Goal: Download file/media

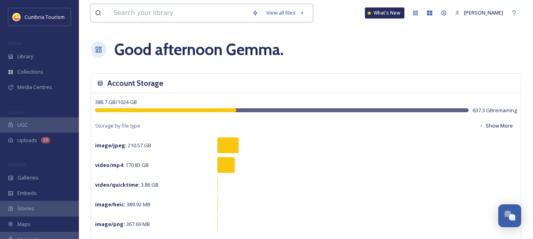
click at [153, 18] on input at bounding box center [178, 12] width 139 height 17
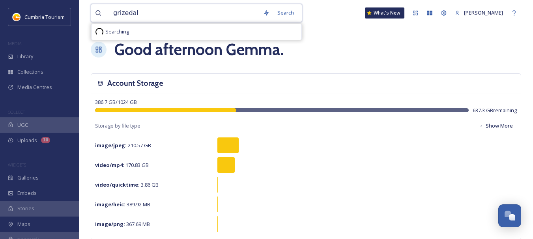
type input "grizedale"
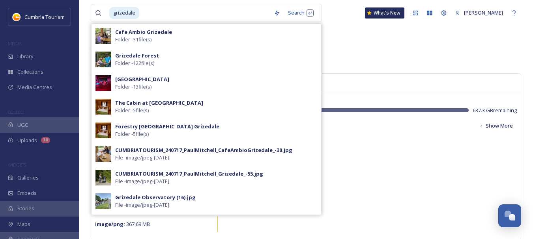
click at [373, 50] on div "Good afternoon [PERSON_NAME] ." at bounding box center [306, 50] width 430 height 24
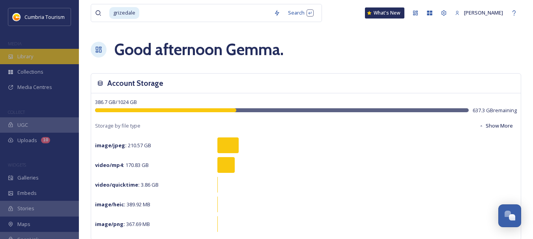
click at [24, 56] on span "Library" at bounding box center [25, 56] width 16 height 7
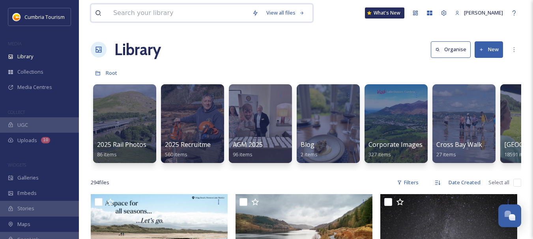
click at [160, 13] on input at bounding box center [178, 12] width 139 height 17
type input "grizedale"
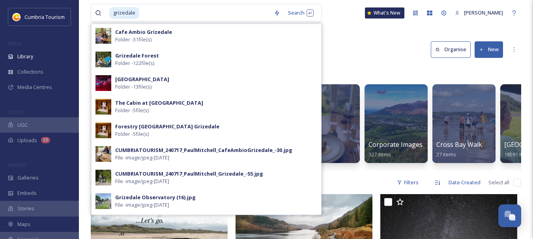
click at [338, 11] on div "grizedale Search Cafe Ambio Grizedale Folder - 31 file(s) Grizedale Forest Fold…" at bounding box center [306, 13] width 430 height 26
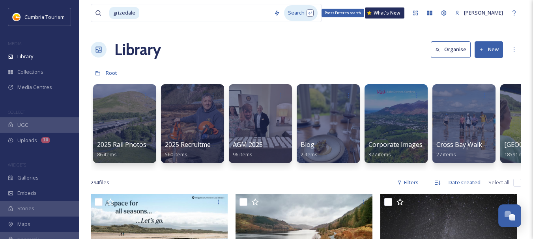
click at [288, 13] on div "Search Press Enter to search" at bounding box center [301, 12] width 34 height 15
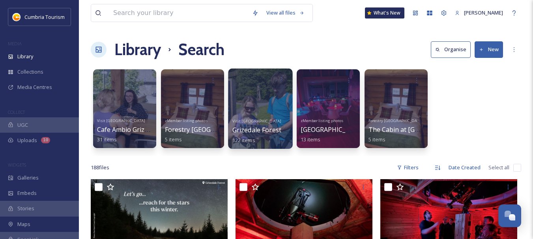
click at [273, 89] on div at bounding box center [260, 109] width 64 height 80
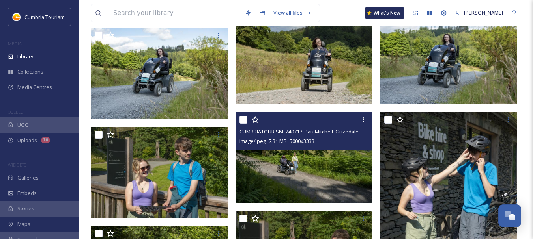
scroll to position [867, 0]
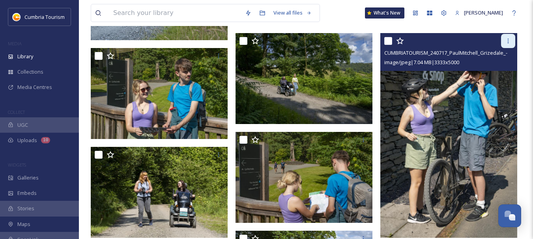
click at [509, 39] on icon at bounding box center [508, 41] width 6 height 6
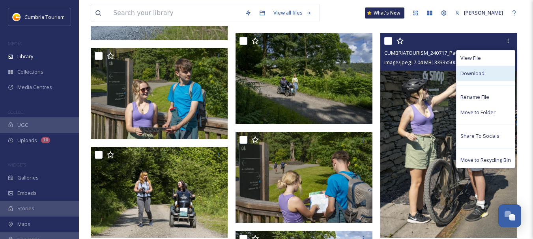
click at [484, 75] on div "Download" at bounding box center [485, 73] width 58 height 15
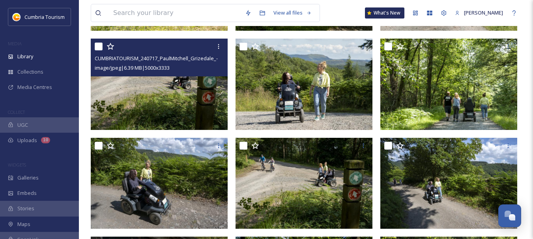
scroll to position [2168, 0]
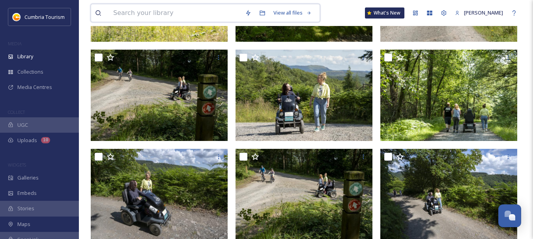
click at [174, 10] on input at bounding box center [175, 12] width 132 height 17
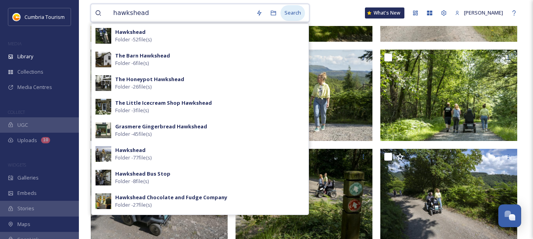
type input "hawkshead"
click at [292, 14] on div "Search" at bounding box center [292, 12] width 24 height 15
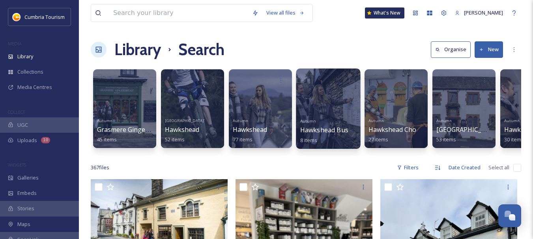
click at [334, 108] on div at bounding box center [328, 109] width 64 height 80
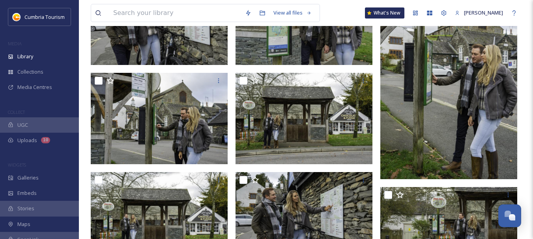
scroll to position [186, 0]
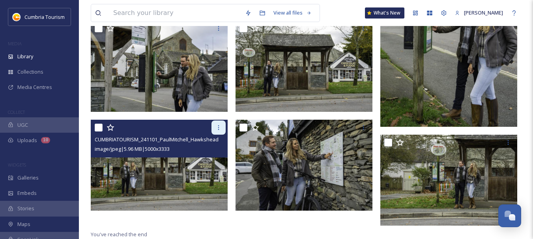
click at [217, 128] on icon at bounding box center [218, 128] width 6 height 6
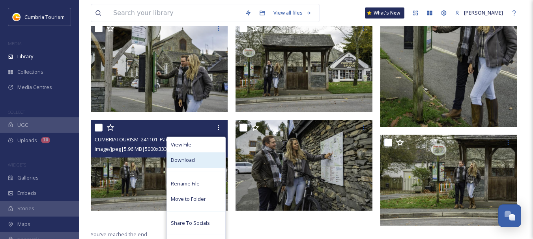
click at [184, 160] on span "Download" at bounding box center [183, 159] width 24 height 7
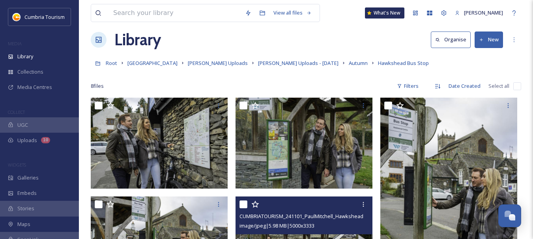
scroll to position [0, 0]
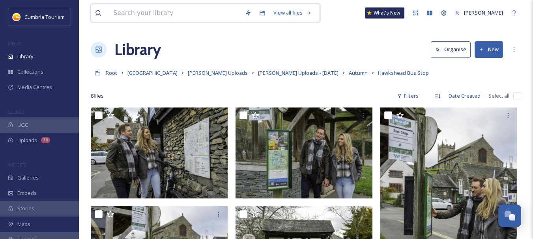
click at [173, 11] on input at bounding box center [175, 12] width 132 height 17
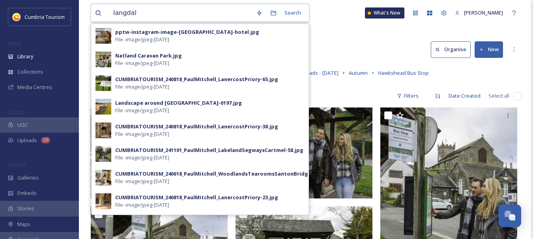
type input "langdale"
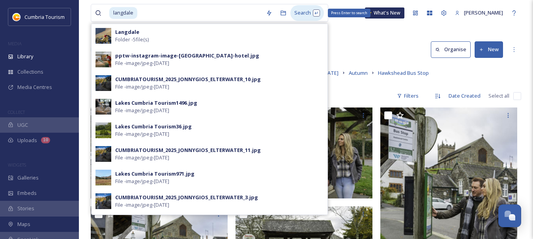
click at [296, 14] on div "Search Press Enter to search" at bounding box center [307, 12] width 34 height 15
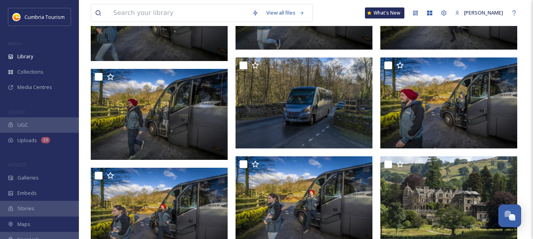
scroll to position [434, 0]
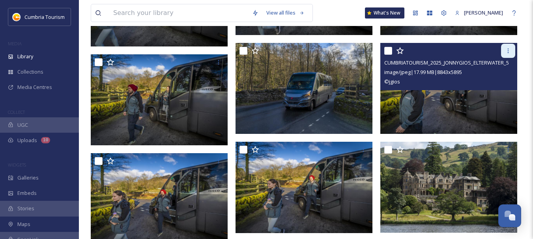
click at [510, 48] on icon at bounding box center [508, 51] width 6 height 6
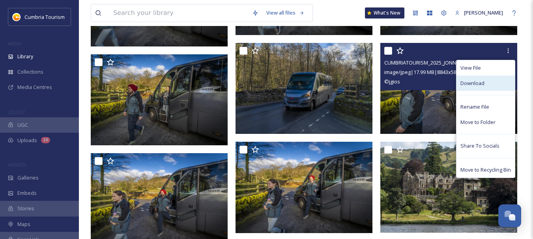
click at [478, 82] on span "Download" at bounding box center [472, 83] width 24 height 7
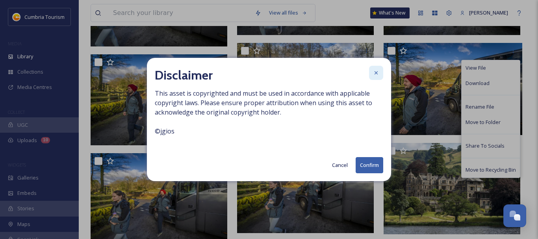
click at [380, 72] on div at bounding box center [376, 73] width 14 height 14
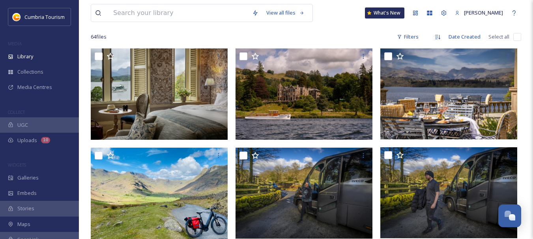
scroll to position [39, 0]
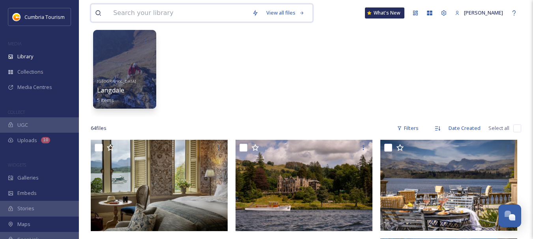
click at [177, 15] on input at bounding box center [178, 12] width 139 height 17
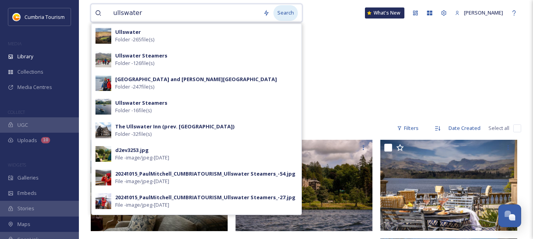
type input "ullswater"
click at [282, 11] on div "Search" at bounding box center [285, 12] width 24 height 15
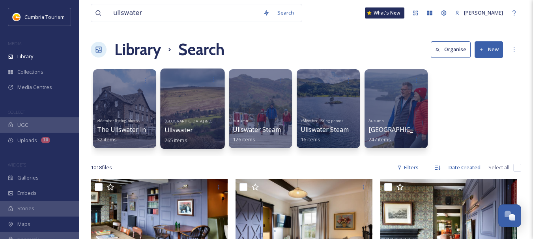
click at [184, 127] on span "Ullswater" at bounding box center [178, 130] width 28 height 9
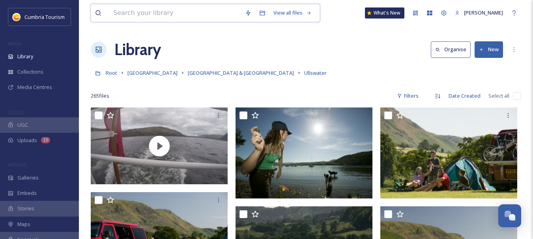
click at [180, 6] on input at bounding box center [175, 12] width 132 height 17
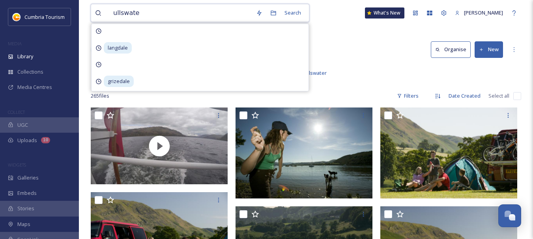
type input "ullswater"
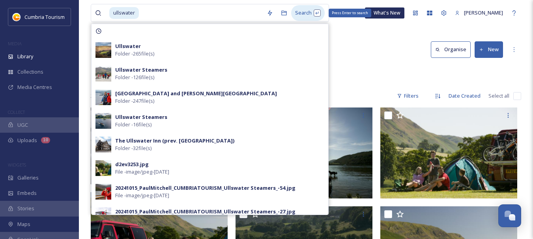
click at [300, 15] on div "Search Press Enter to search" at bounding box center [308, 12] width 34 height 15
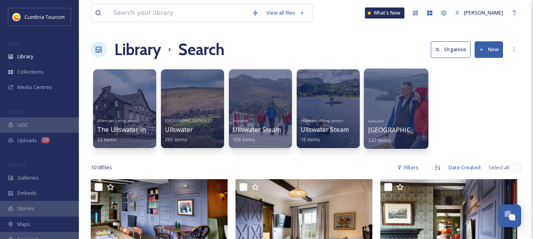
click at [413, 135] on div "Autumn West Ullswater and [PERSON_NAME] Fell 247 items" at bounding box center [396, 129] width 56 height 29
click at [388, 136] on link "Autumn West Ullswater and [PERSON_NAME] Fell 247 items" at bounding box center [466, 129] width 196 height 27
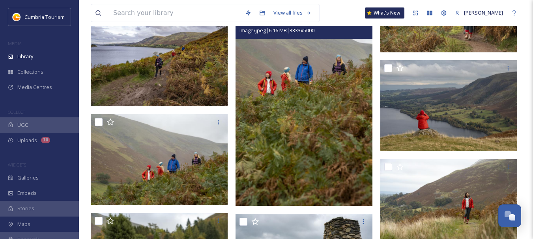
scroll to position [5203, 0]
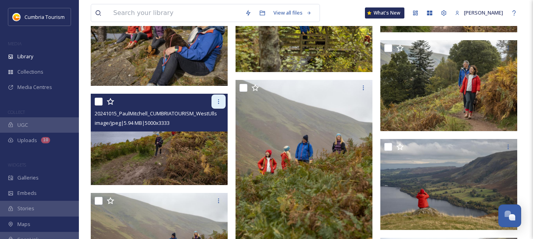
click at [216, 99] on icon at bounding box center [218, 102] width 6 height 6
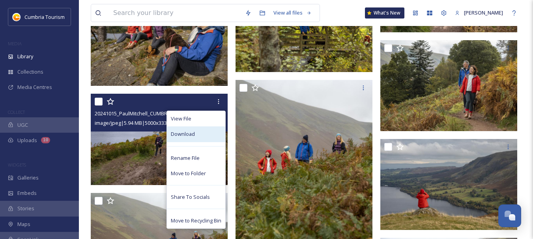
click at [180, 130] on span "Download" at bounding box center [183, 133] width 24 height 7
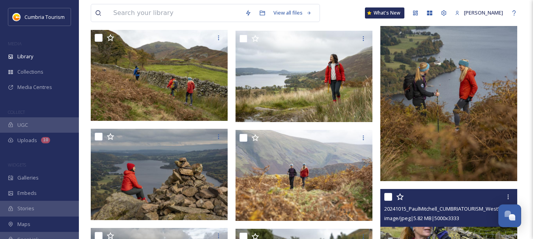
scroll to position [5794, 0]
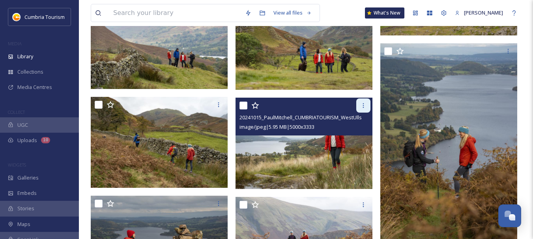
click at [363, 102] on icon at bounding box center [363, 105] width 6 height 6
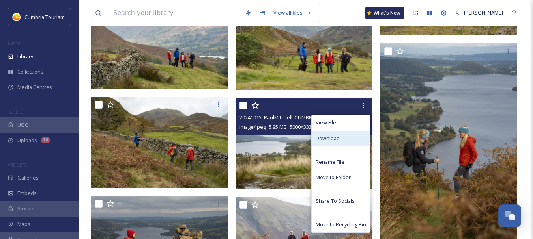
click at [328, 135] on span "Download" at bounding box center [327, 138] width 24 height 7
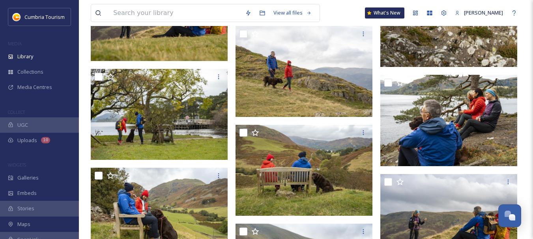
scroll to position [7809, 0]
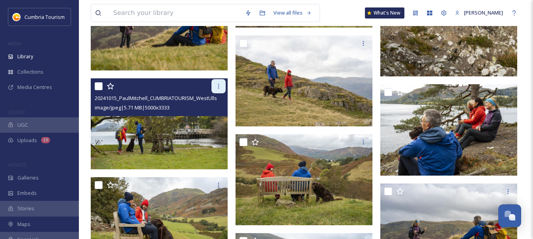
click at [216, 83] on icon at bounding box center [218, 86] width 6 height 6
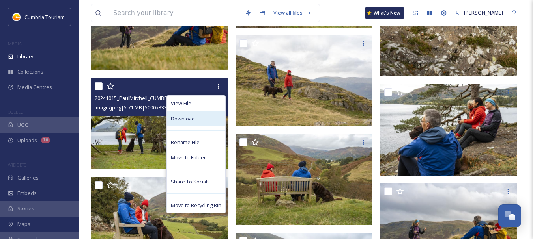
click at [183, 115] on span "Download" at bounding box center [183, 118] width 24 height 7
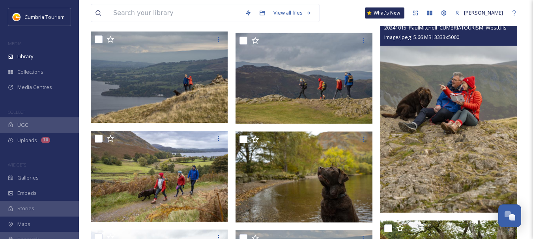
scroll to position [6666, 0]
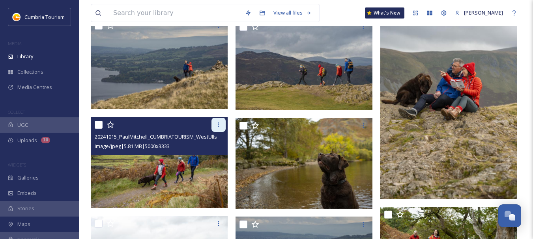
click at [221, 122] on icon at bounding box center [218, 125] width 6 height 6
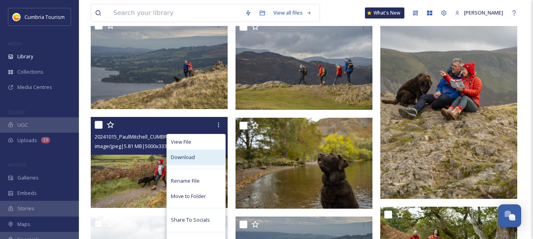
click at [186, 154] on span "Download" at bounding box center [183, 157] width 24 height 7
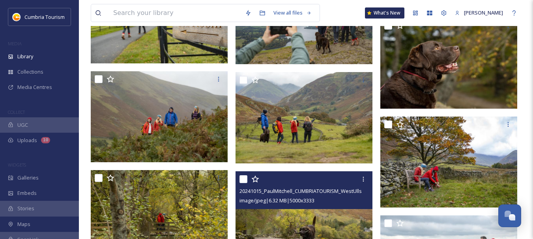
scroll to position [5602, 0]
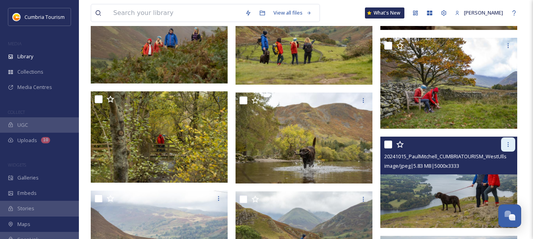
click at [507, 142] on icon at bounding box center [507, 144] width 1 height 5
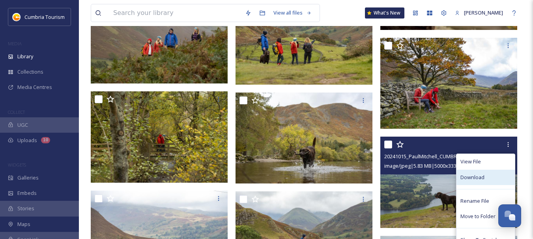
click at [476, 174] on span "Download" at bounding box center [472, 177] width 24 height 7
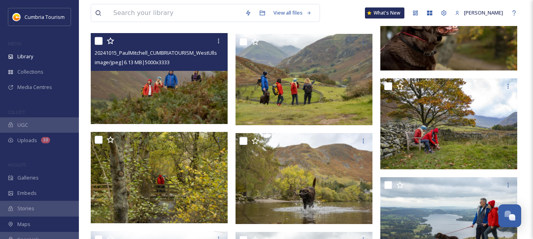
scroll to position [5483, 0]
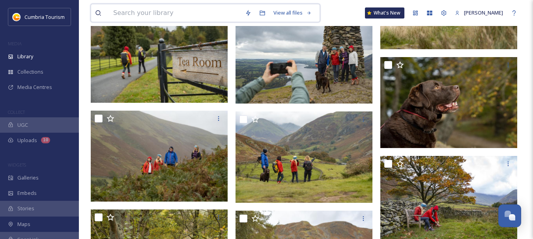
click at [177, 14] on input at bounding box center [175, 12] width 132 height 17
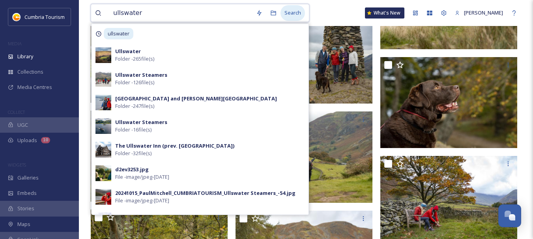
type input "ullswater"
click at [293, 13] on div "Search" at bounding box center [292, 12] width 24 height 15
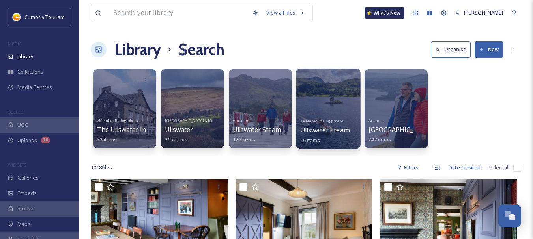
click at [312, 88] on div at bounding box center [328, 109] width 64 height 80
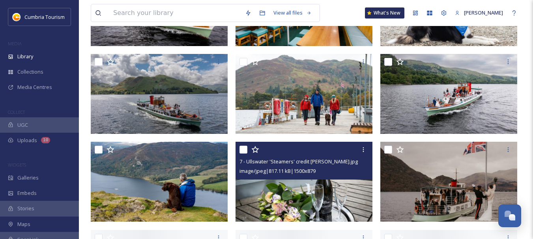
scroll to position [237, 0]
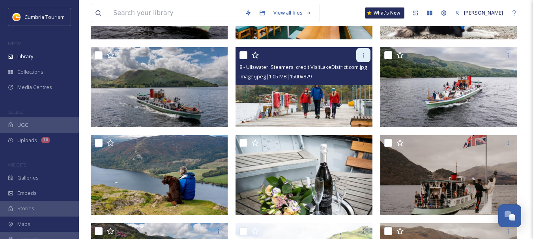
click at [363, 54] on icon at bounding box center [363, 55] width 1 height 5
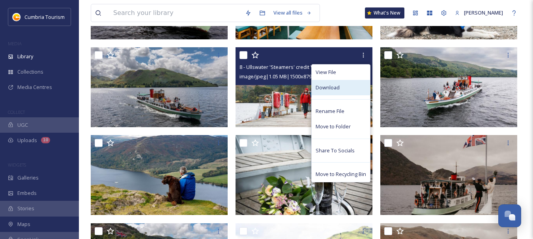
click at [335, 84] on span "Download" at bounding box center [327, 87] width 24 height 7
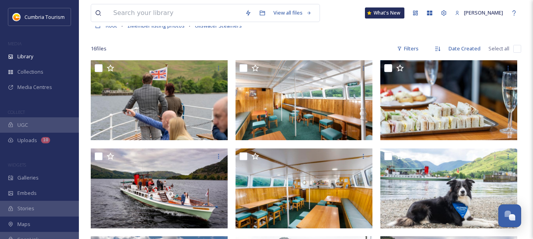
scroll to position [0, 0]
